Goal: Task Accomplishment & Management: Manage account settings

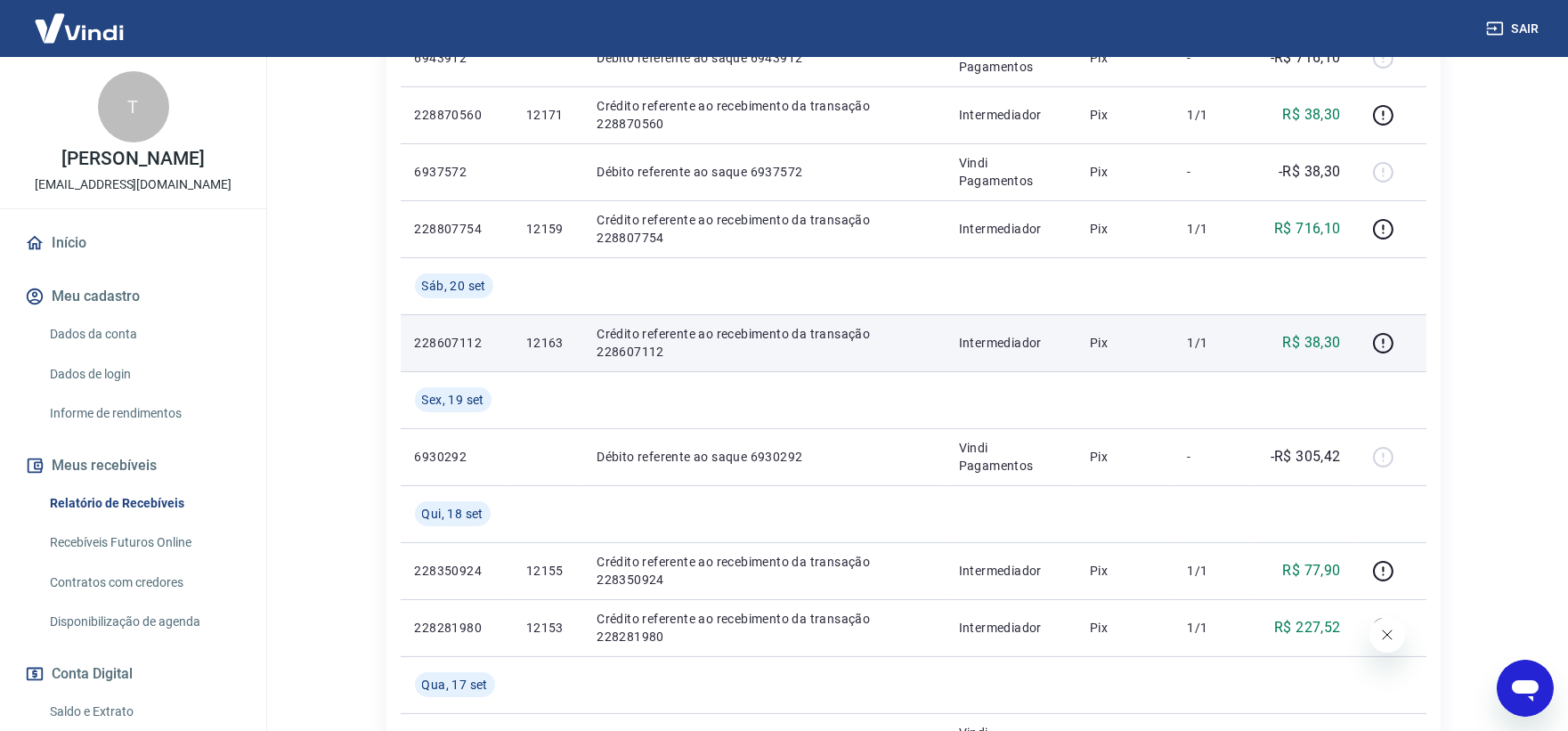
scroll to position [494, 0]
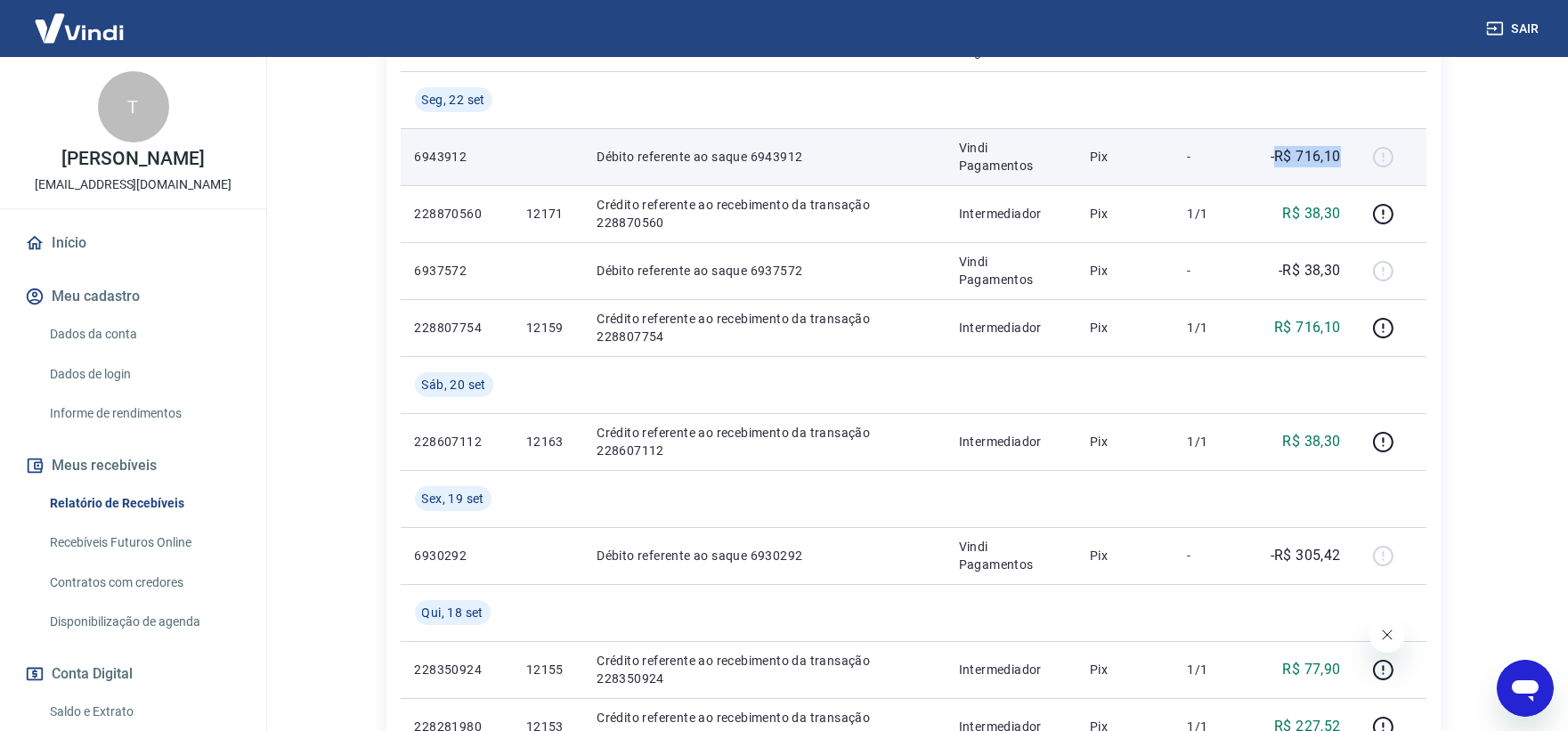
drag, startPoint x: 1276, startPoint y: 150, endPoint x: 1340, endPoint y: 150, distance: 64.0
click at [1340, 150] on p "-R$ 716,10" at bounding box center [1306, 157] width 70 height 22
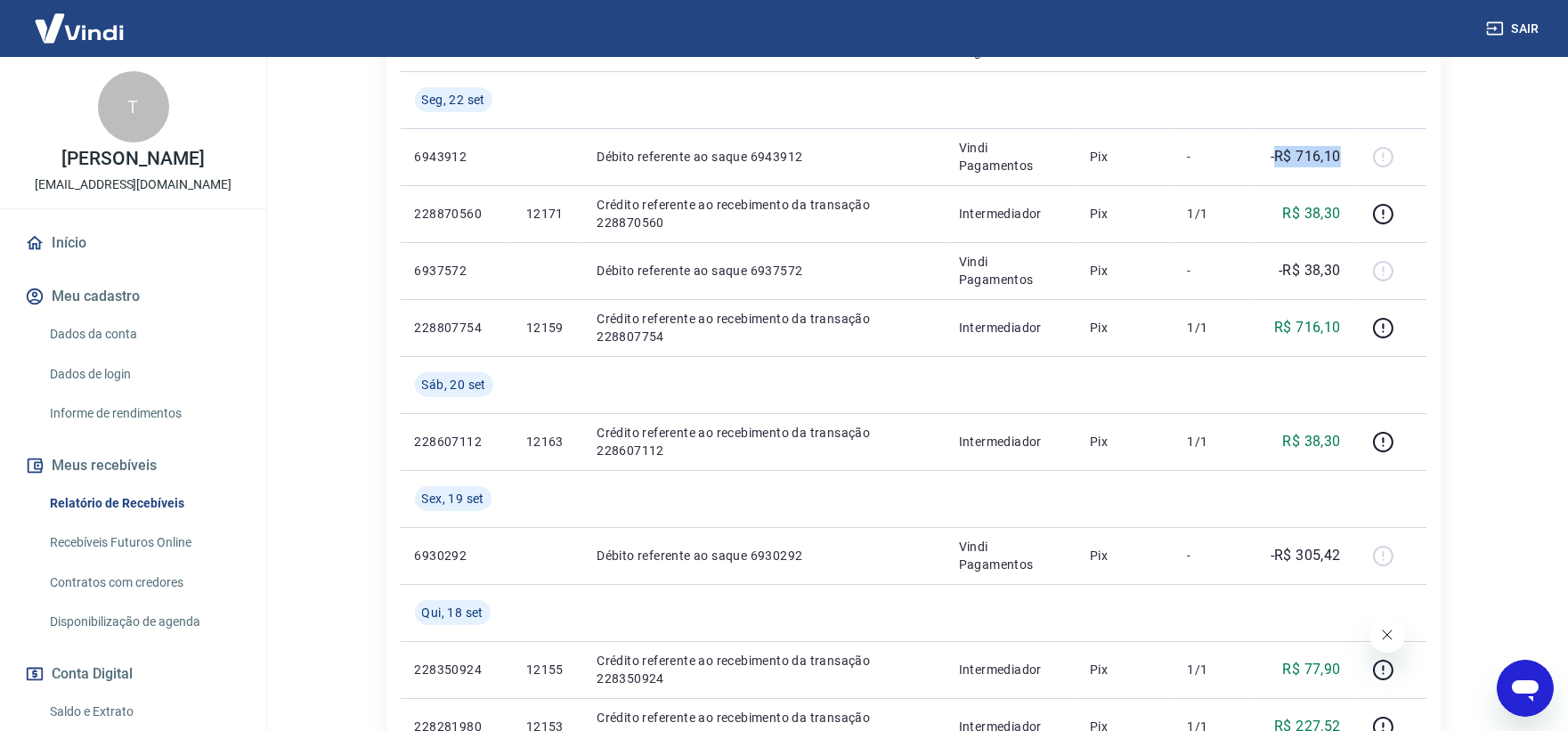
copy p "R$ 716,10"
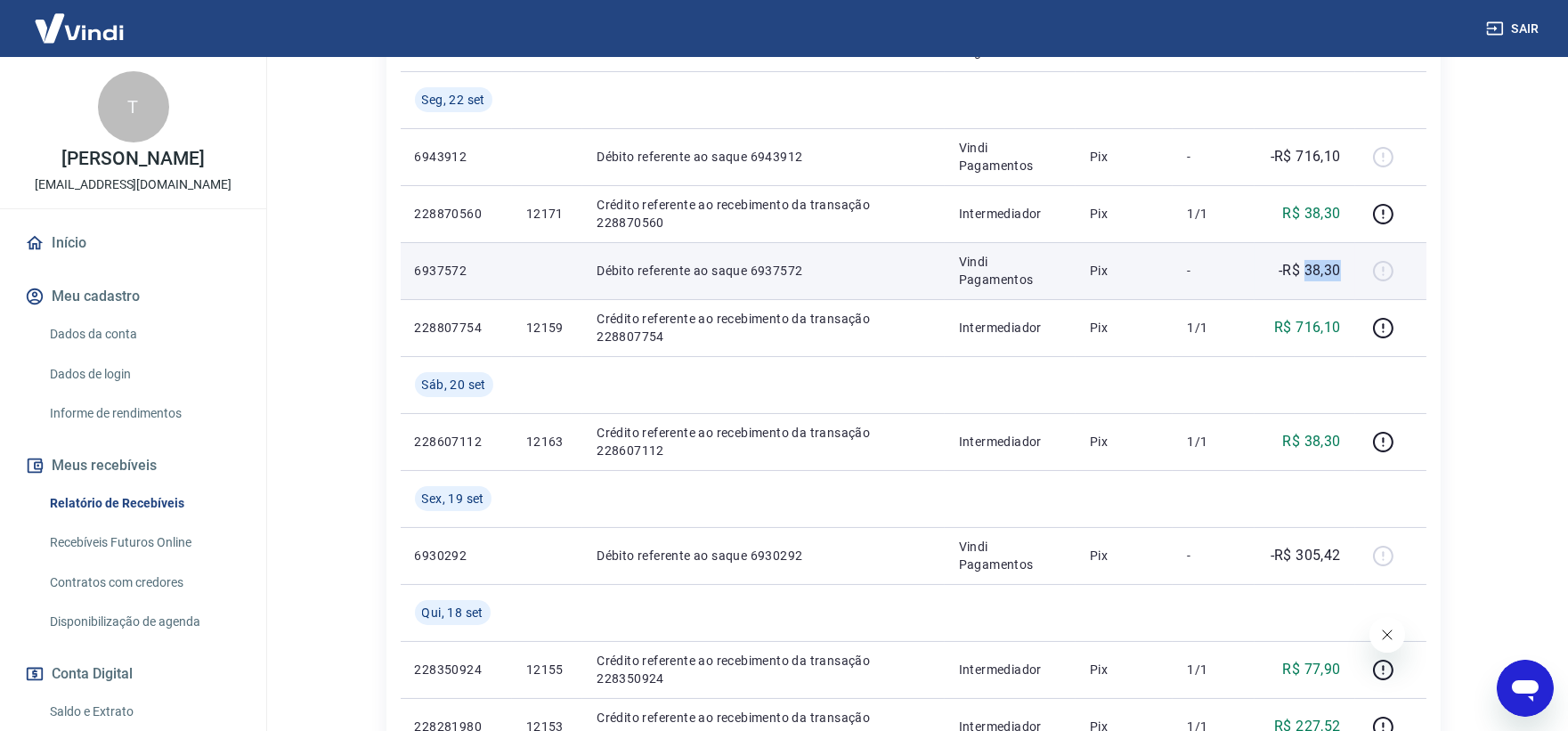
drag, startPoint x: 1307, startPoint y: 270, endPoint x: 1345, endPoint y: 273, distance: 38.1
click at [1345, 273] on td "-R$ 38,30" at bounding box center [1304, 270] width 100 height 57
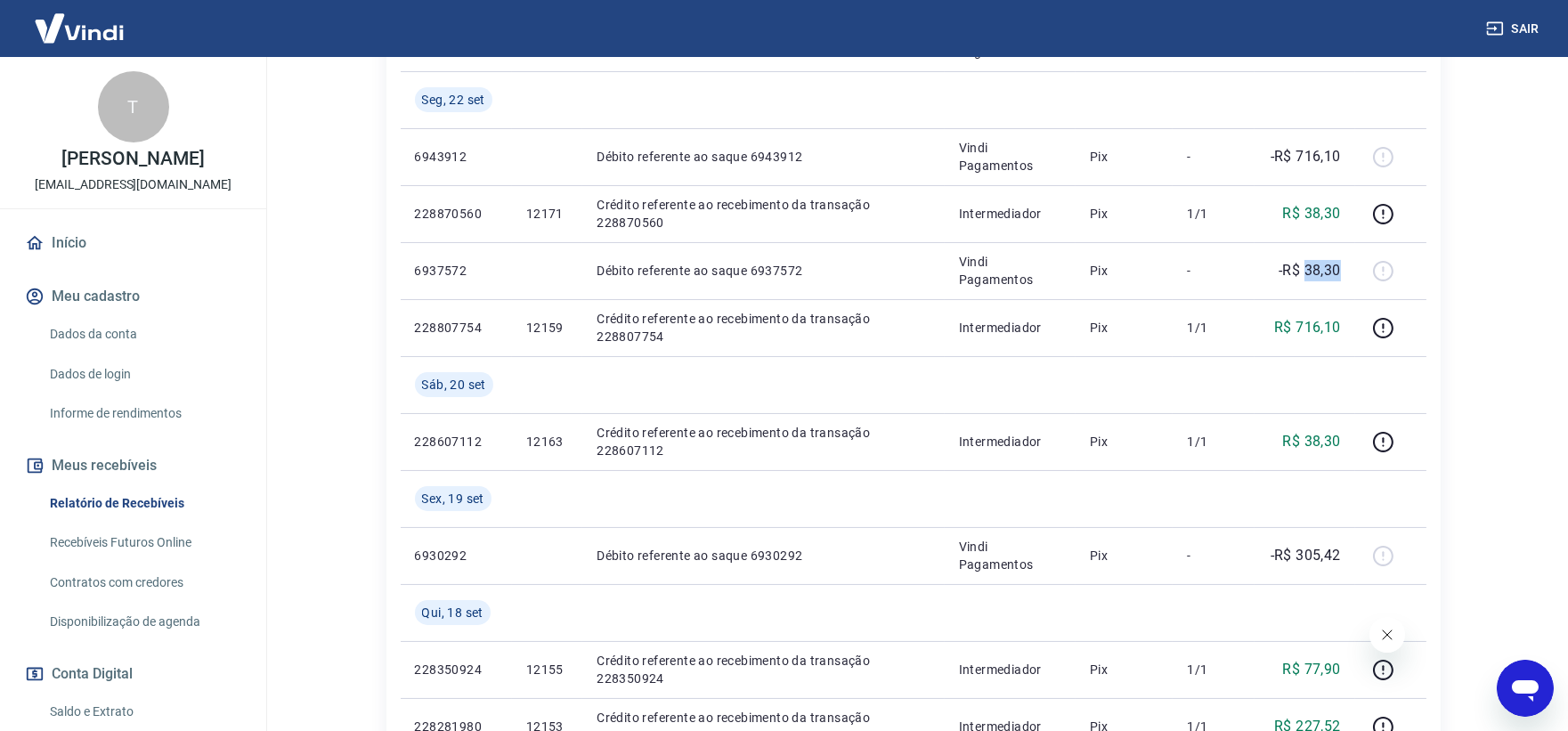
copy p "38,30"
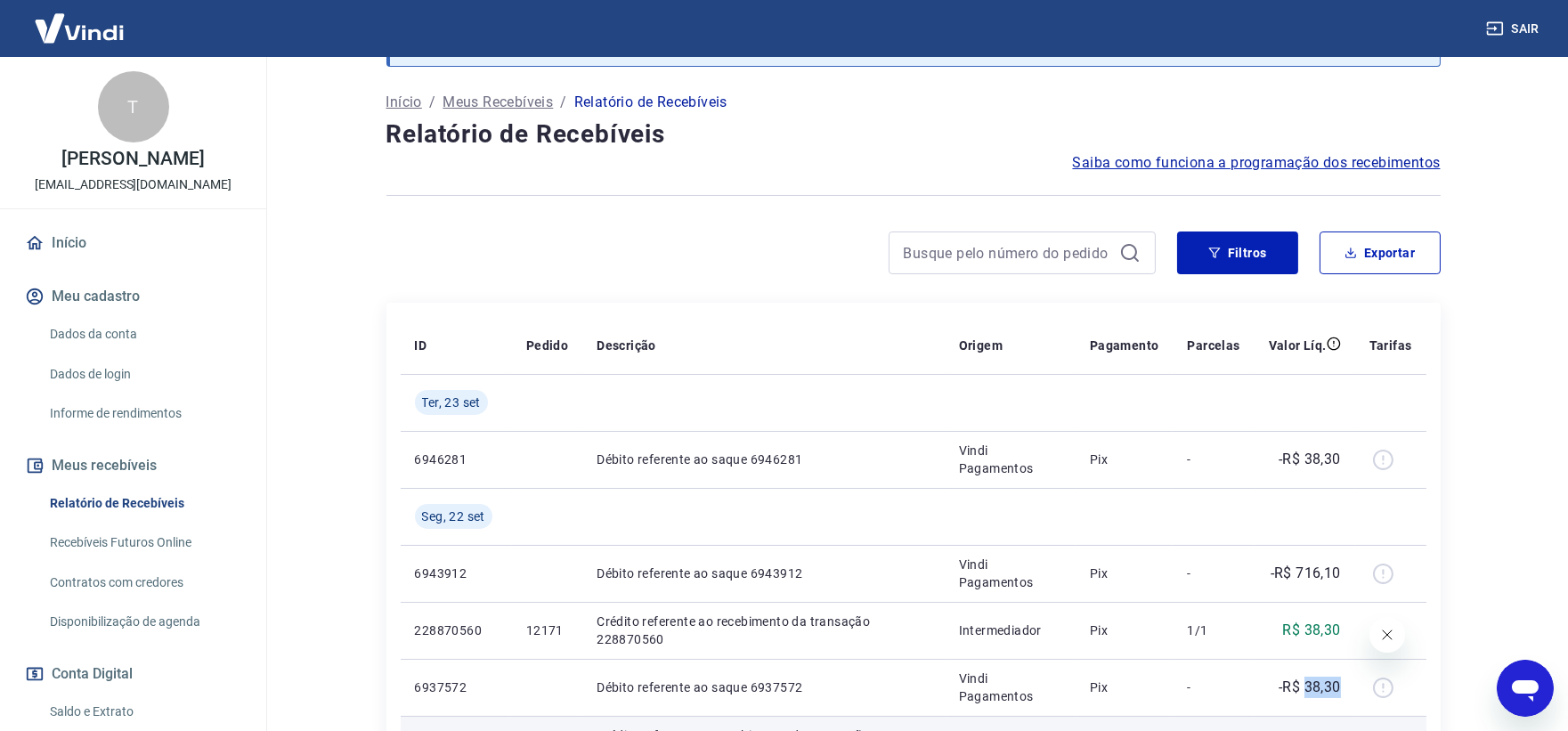
scroll to position [0, 0]
